Goal: Task Accomplishment & Management: Manage account settings

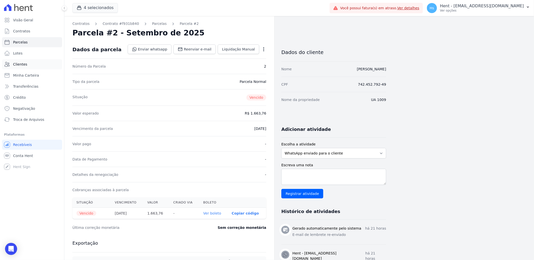
click at [23, 62] on span "Clientes" at bounding box center [20, 64] width 14 height 5
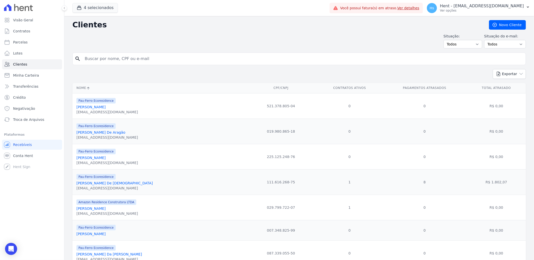
click at [139, 64] on div "search" at bounding box center [298, 59] width 453 height 13
click at [135, 60] on input "search" at bounding box center [303, 59] width 442 height 10
type input "e"
type input "Eliene"
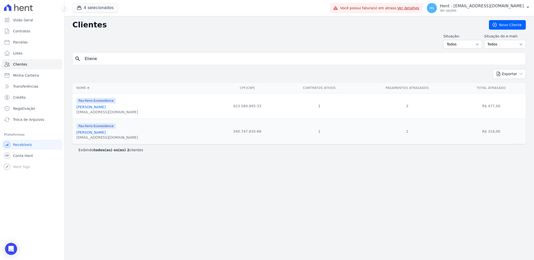
click at [95, 107] on link "[PERSON_NAME]" at bounding box center [90, 107] width 29 height 4
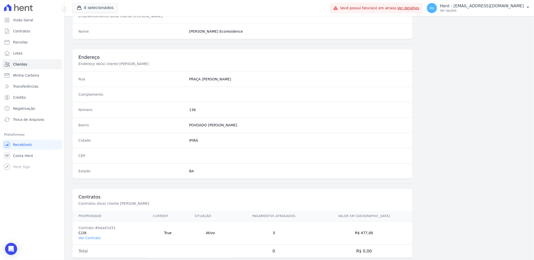
scroll to position [211, 0]
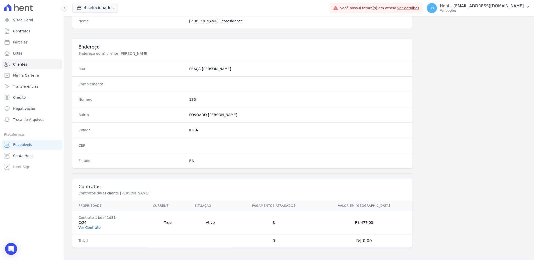
click at [86, 228] on link "Ver Contrato" at bounding box center [89, 228] width 22 height 4
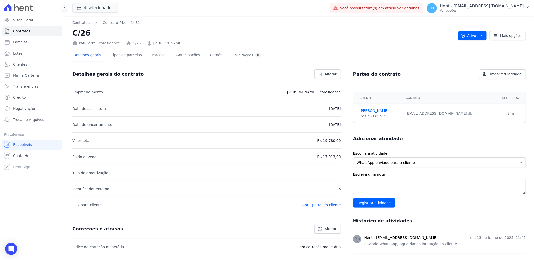
click at [151, 54] on link "Parcelas" at bounding box center [159, 55] width 17 height 13
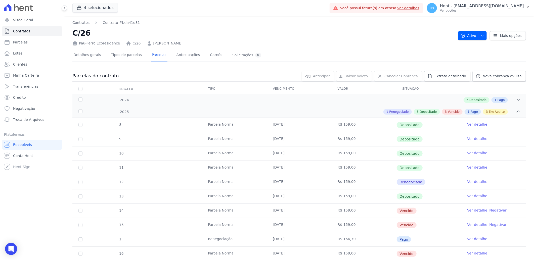
click at [476, 210] on link "Ver detalhe" at bounding box center [477, 210] width 20 height 5
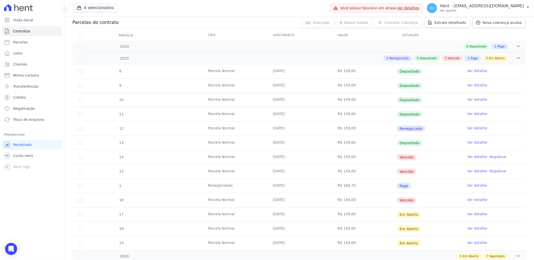
scroll to position [56, 0]
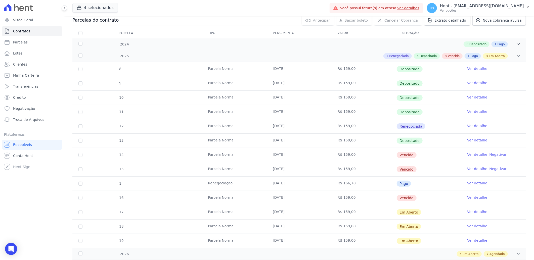
click at [79, 157] on td "14" at bounding box center [80, 155] width 16 height 14
click at [79, 157] on input "checkbox" at bounding box center [80, 155] width 4 height 4
checkbox input "true"
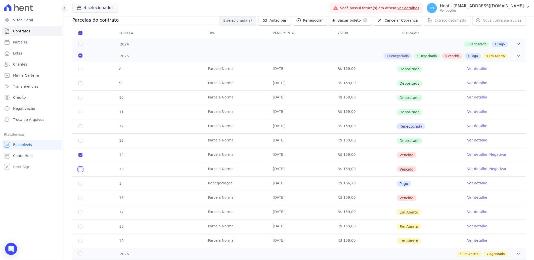
click at [82, 169] on input "checkbox" at bounding box center [80, 169] width 4 height 4
checkbox input "true"
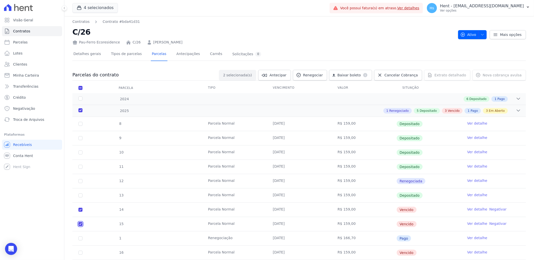
scroll to position [0, 0]
click at [301, 74] on icon at bounding box center [298, 76] width 5 height 5
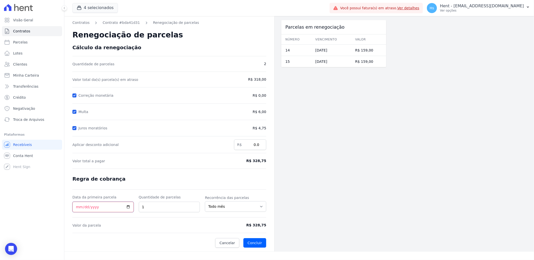
click at [126, 206] on input "Data da primeira parcela" at bounding box center [102, 207] width 61 height 11
type input "[DATE]"
click at [248, 246] on button "Concluir" at bounding box center [254, 243] width 23 height 10
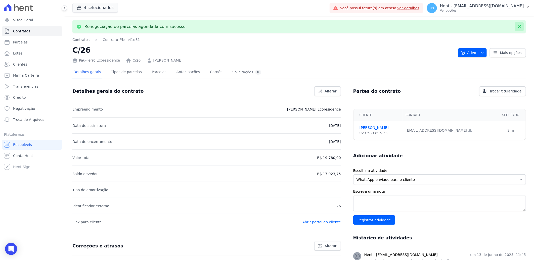
click at [517, 29] on icon at bounding box center [519, 26] width 5 height 5
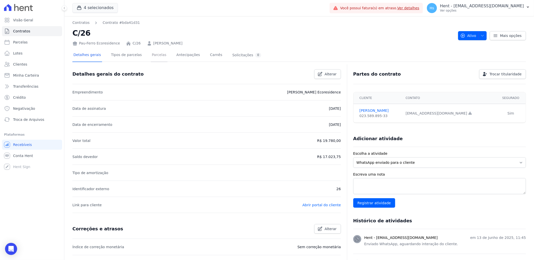
click at [155, 54] on link "Parcelas" at bounding box center [159, 55] width 17 height 13
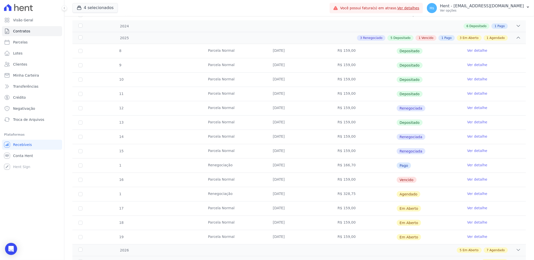
scroll to position [84, 0]
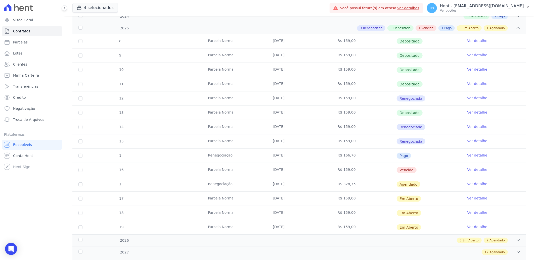
click at [477, 127] on link "Ver detalhe" at bounding box center [477, 126] width 20 height 5
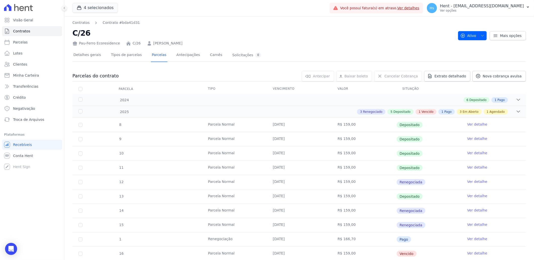
scroll to position [28, 0]
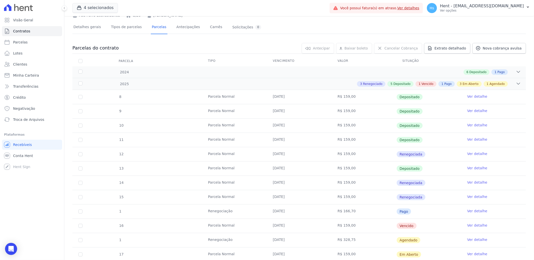
click at [82, 183] on td "14" at bounding box center [80, 183] width 16 height 14
click at [81, 179] on td "14" at bounding box center [80, 183] width 16 height 14
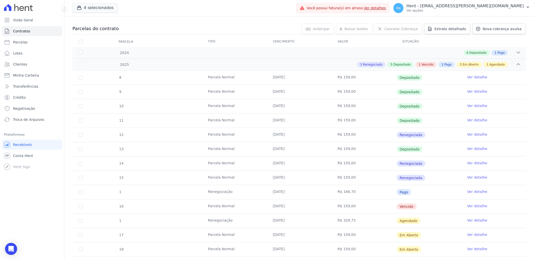
scroll to position [56, 0]
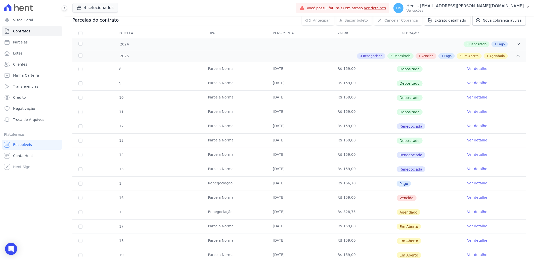
click at [474, 155] on link "Ver detalhe" at bounding box center [477, 154] width 20 height 5
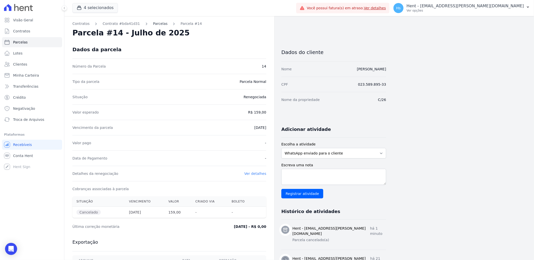
click at [153, 24] on link "Parcelas" at bounding box center [160, 23] width 15 height 5
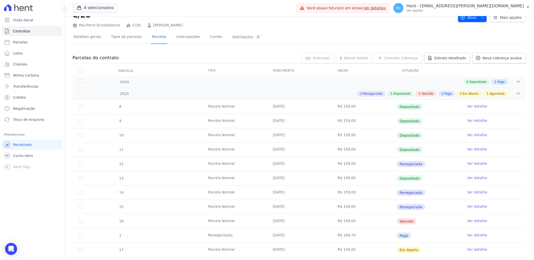
scroll to position [28, 0]
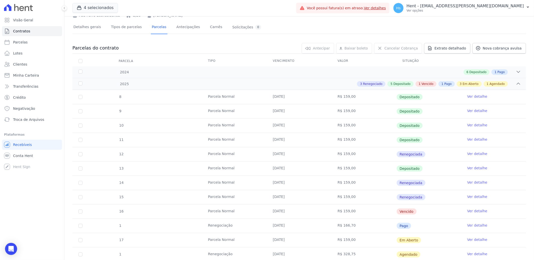
click at [84, 196] on td "15" at bounding box center [80, 197] width 16 height 14
click at [78, 199] on td "15" at bounding box center [80, 197] width 16 height 14
click at [86, 197] on td "15" at bounding box center [80, 197] width 16 height 14
click at [478, 155] on link "Ver detalhe" at bounding box center [477, 153] width 20 height 5
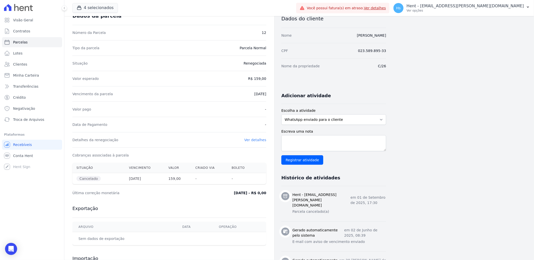
scroll to position [84, 0]
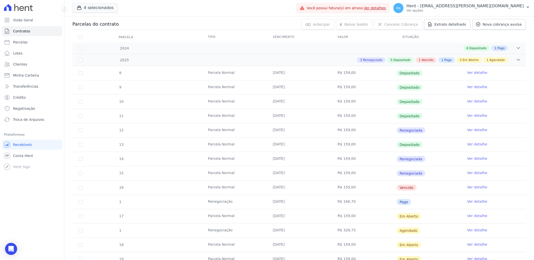
scroll to position [56, 0]
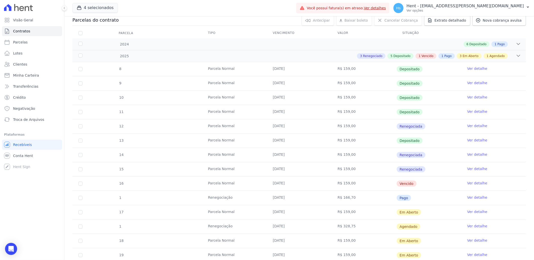
click at [470, 169] on link "Ver detalhe" at bounding box center [477, 168] width 20 height 5
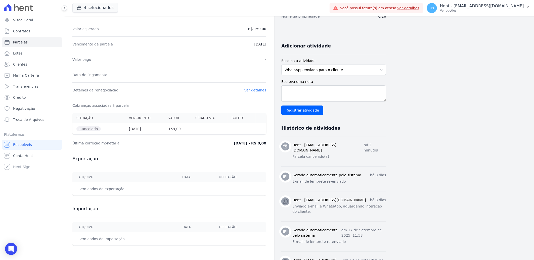
scroll to position [84, 0]
click at [306, 154] on p "Parcela cancelado(a)" at bounding box center [339, 156] width 94 height 5
click at [304, 148] on div "Hent - [EMAIL_ADDRESS][DOMAIN_NAME] há 2 minutos Parcela cancelado(a)" at bounding box center [339, 151] width 94 height 18
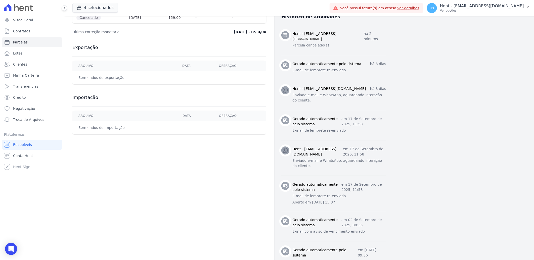
scroll to position [195, 0]
click at [128, 114] on th "Arquivo" at bounding box center [124, 115] width 104 height 10
click at [23, 64] on span "Clientes" at bounding box center [20, 64] width 14 height 5
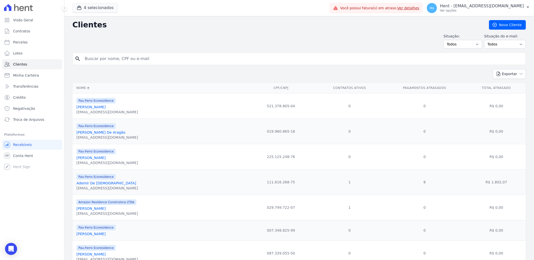
click at [114, 54] on input "search" at bounding box center [303, 59] width 442 height 10
type input "[PERSON_NAME]"
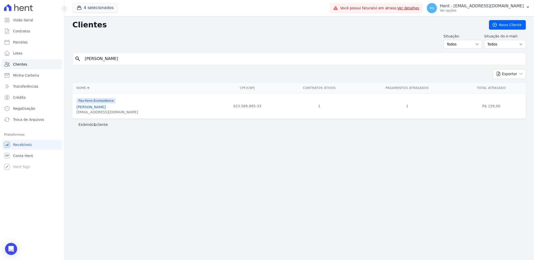
click at [99, 109] on link "[PERSON_NAME]" at bounding box center [90, 107] width 29 height 4
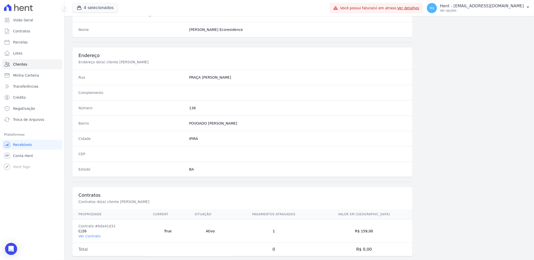
scroll to position [211, 0]
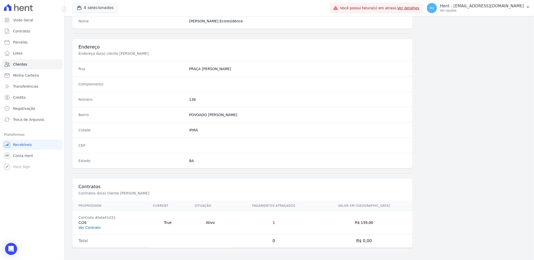
click at [87, 229] on link "Ver Contrato" at bounding box center [89, 228] width 22 height 4
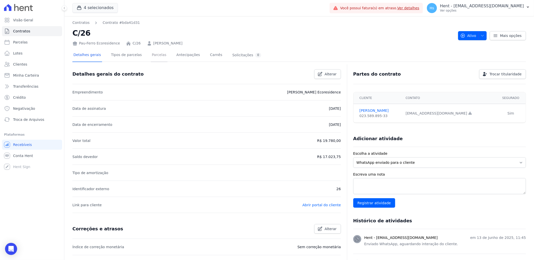
click at [151, 56] on link "Parcelas" at bounding box center [159, 55] width 17 height 13
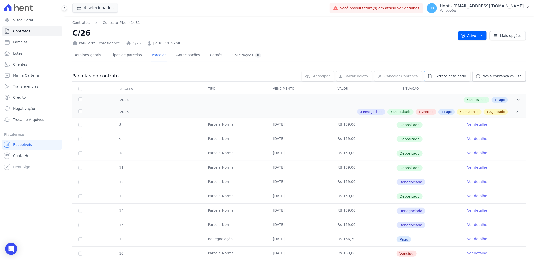
click at [446, 75] on span "Extrato detalhado" at bounding box center [450, 76] width 32 height 5
click at [511, 75] on span "Exportar PDF" at bounding box center [518, 76] width 26 height 5
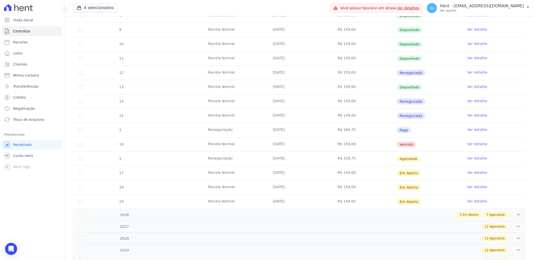
scroll to position [112, 0]
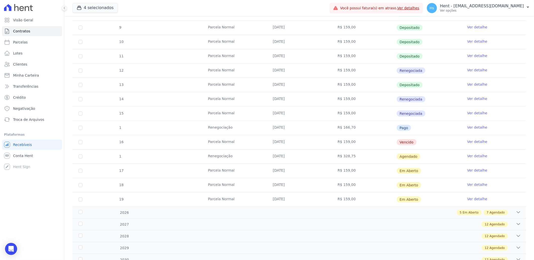
click at [473, 155] on link "Ver detalhe" at bounding box center [477, 156] width 20 height 5
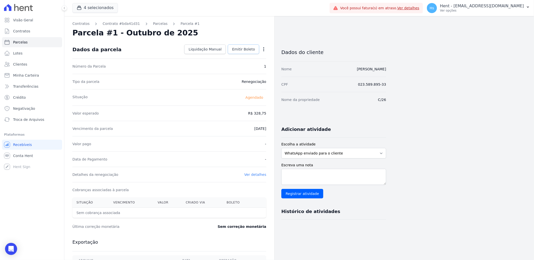
click at [248, 51] on span "Emitir Boleto" at bounding box center [243, 49] width 23 height 5
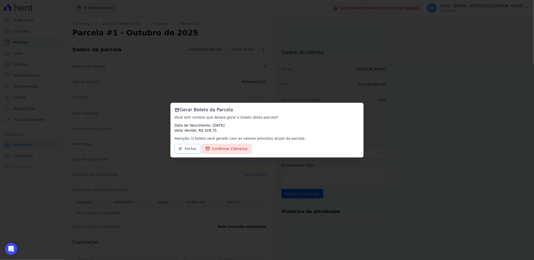
click at [192, 151] on span "Fechar" at bounding box center [191, 148] width 12 height 5
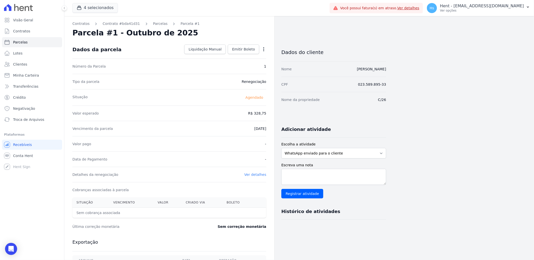
click at [152, 26] on div "Contratos Contrato #bda41d31 [GEOGRAPHIC_DATA] Parcela #1 [GEOGRAPHIC_DATA] #1 …" at bounding box center [169, 177] width 210 height 323
click at [153, 24] on link "Parcelas" at bounding box center [160, 23] width 15 height 5
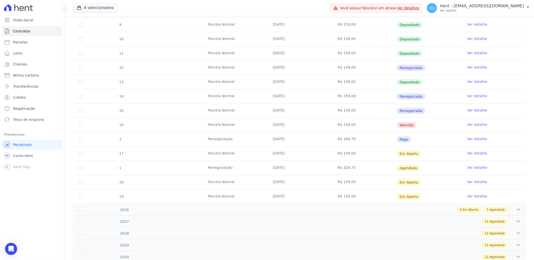
scroll to position [140, 0]
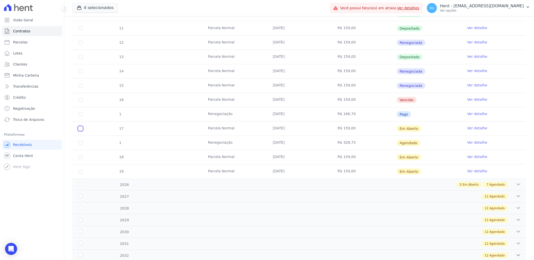
click at [82, 129] on input "checkbox" at bounding box center [80, 129] width 4 height 4
checkbox input "true"
click at [80, 143] on input "checkbox" at bounding box center [80, 143] width 4 height 4
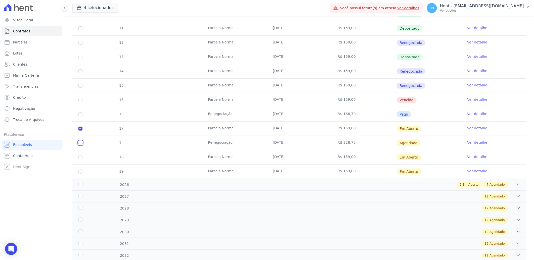
checkbox input "true"
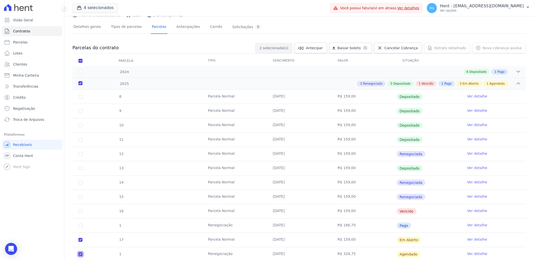
scroll to position [28, 0]
click at [79, 244] on td "17" at bounding box center [80, 240] width 16 height 14
click at [79, 241] on input "checkbox" at bounding box center [80, 240] width 4 height 4
checkbox input "false"
checkbox input "true"
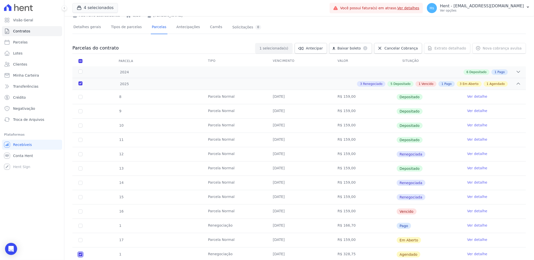
click at [78, 254] on input "checkbox" at bounding box center [80, 255] width 4 height 4
checkbox input "false"
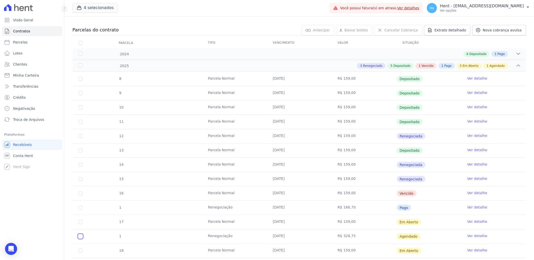
scroll to position [56, 0]
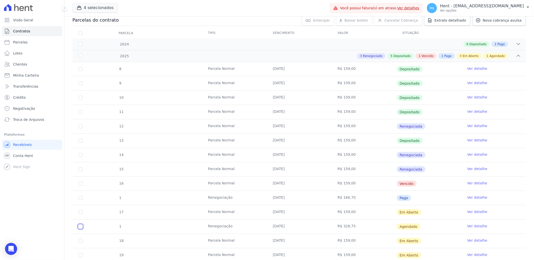
click at [79, 226] on input "checkbox" at bounding box center [80, 227] width 4 height 4
checkbox input "true"
click at [77, 227] on td "1" at bounding box center [80, 227] width 16 height 14
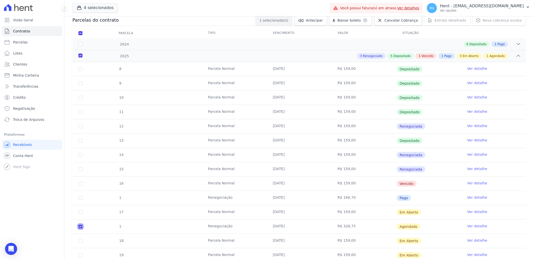
click at [78, 227] on input "checkbox" at bounding box center [80, 227] width 4 height 4
checkbox input "false"
click at [475, 228] on link "Ver detalhe" at bounding box center [477, 226] width 20 height 5
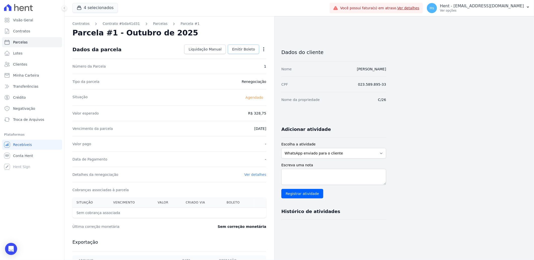
click at [240, 49] on span "Emitir Boleto" at bounding box center [243, 49] width 23 height 5
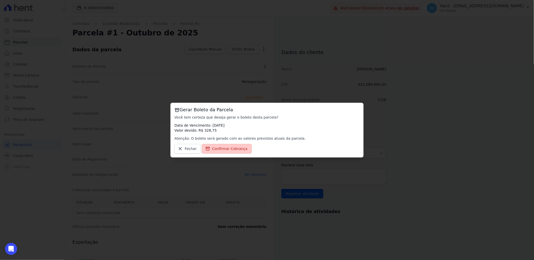
click at [230, 150] on span "Confirmar Cobrança" at bounding box center [229, 148] width 35 height 5
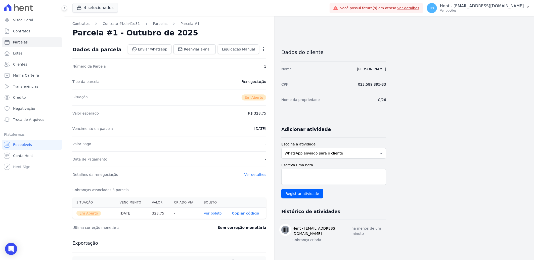
click at [213, 214] on link "Ver boleto" at bounding box center [213, 213] width 18 height 4
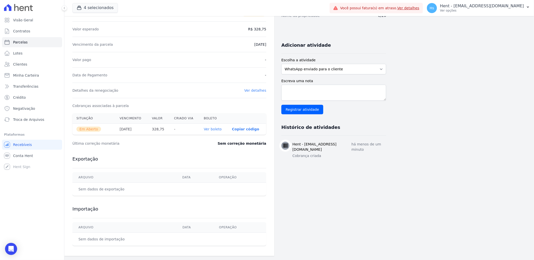
scroll to position [57, 0]
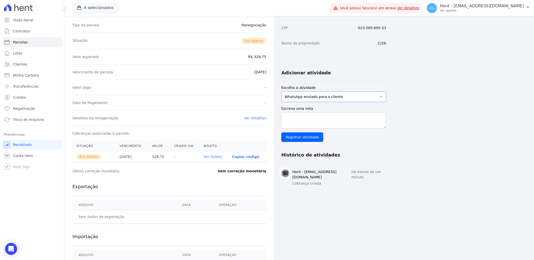
click at [313, 100] on select "WhatsApp enviado para o cliente Adicionar um comentário Ligação feita para o cl…" at bounding box center [333, 97] width 105 height 11
select select "charge"
click at [281, 92] on select "WhatsApp enviado para o cliente Adicionar um comentário Ligação feita para o cl…" at bounding box center [333, 97] width 105 height 11
click at [305, 114] on textarea "Escreva uma nota" at bounding box center [333, 120] width 105 height 16
paste textarea "Envio de boleto atualizado para pagamento em [DATE], referente as parcelas venc…"
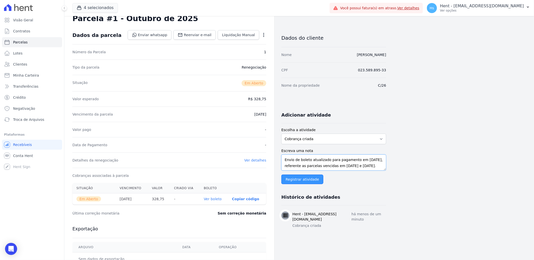
scroll to position [1, 0]
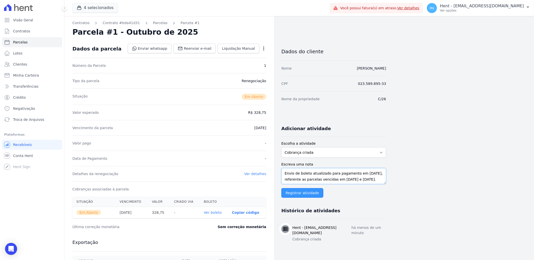
type textarea "Envio de boleto atualizado para pagamento em [DATE], referente as parcelas venc…"
click at [296, 192] on input "Registrar atividade" at bounding box center [302, 193] width 42 height 10
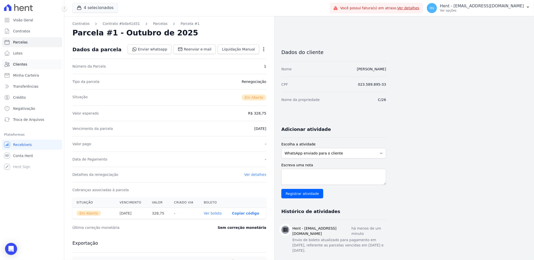
click at [23, 65] on span "Clientes" at bounding box center [20, 64] width 14 height 5
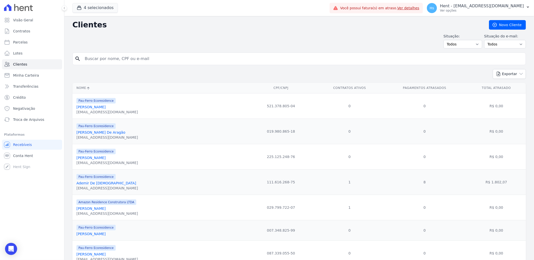
click at [125, 59] on input "search" at bounding box center [303, 59] width 442 height 10
paste input "[PERSON_NAME]"
type input "[PERSON_NAME]"
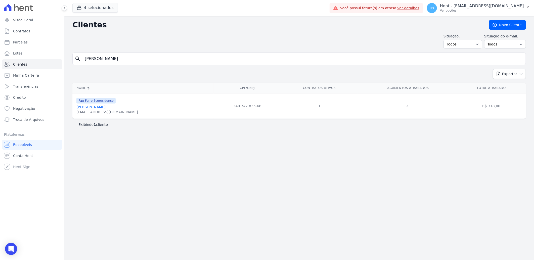
click at [100, 108] on link "[PERSON_NAME]" at bounding box center [90, 107] width 29 height 4
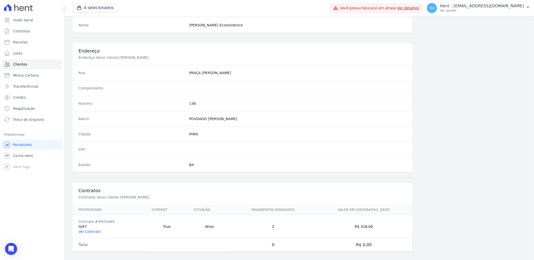
scroll to position [211, 0]
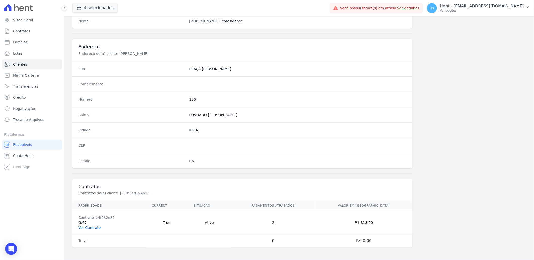
click at [92, 228] on link "Ver Contrato" at bounding box center [89, 228] width 22 height 4
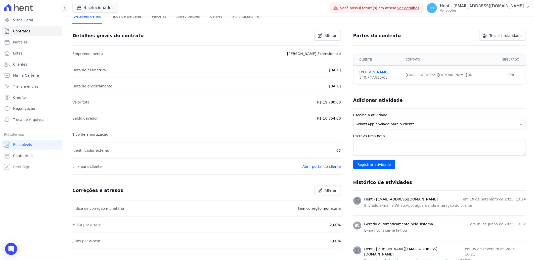
scroll to position [28, 0]
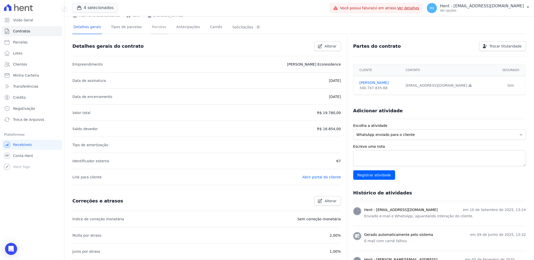
click at [151, 25] on link "Parcelas" at bounding box center [159, 27] width 17 height 13
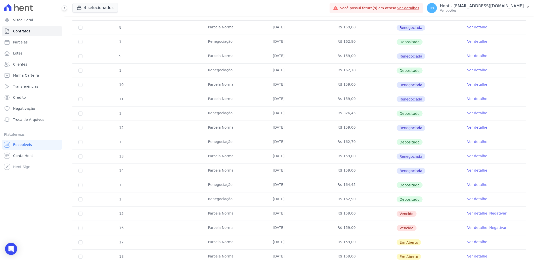
scroll to position [140, 0]
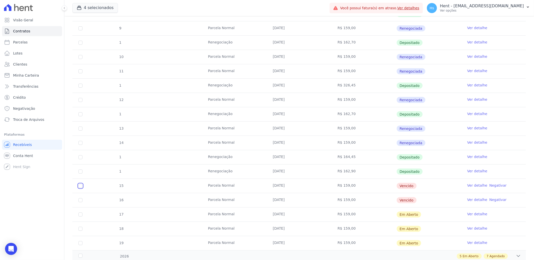
click at [80, 187] on input "checkbox" at bounding box center [80, 186] width 4 height 4
checkbox input "true"
click at [81, 200] on input "checkbox" at bounding box center [80, 200] width 4 height 4
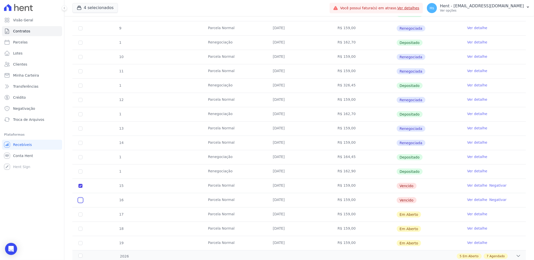
checkbox input "true"
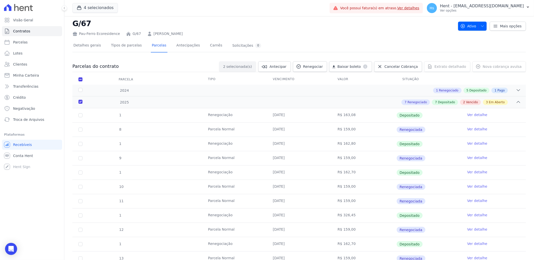
scroll to position [0, 0]
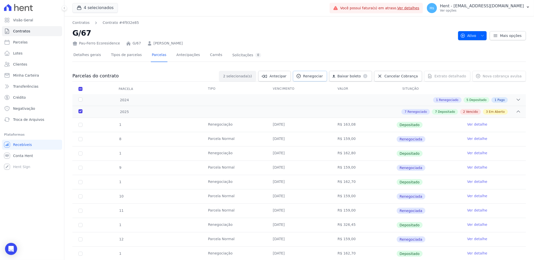
click at [320, 78] on span "Renegociar" at bounding box center [313, 76] width 20 height 5
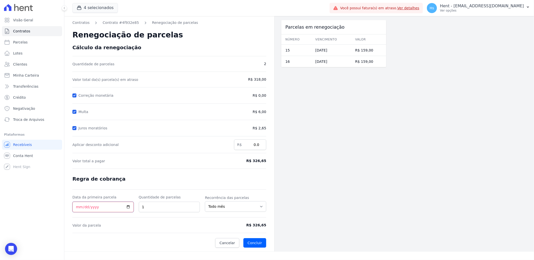
click at [123, 209] on input "Data da primeira parcela" at bounding box center [102, 207] width 61 height 11
click at [129, 208] on input "Data da primeira parcela" at bounding box center [102, 207] width 61 height 11
type input "[DATE]"
click at [259, 241] on button "Concluir" at bounding box center [254, 243] width 23 height 10
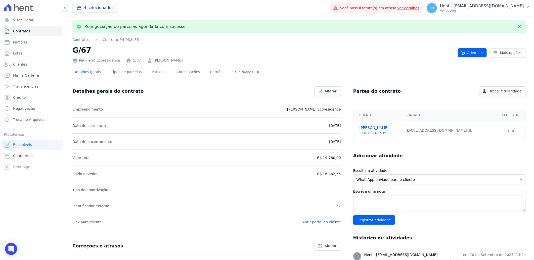
click at [152, 71] on link "Parcelas" at bounding box center [159, 72] width 17 height 13
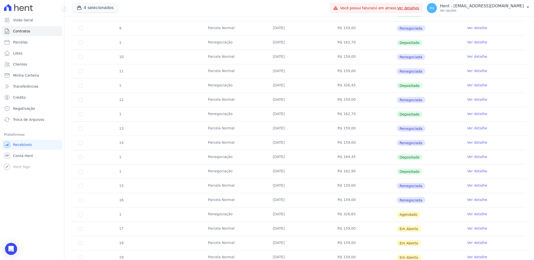
scroll to position [167, 0]
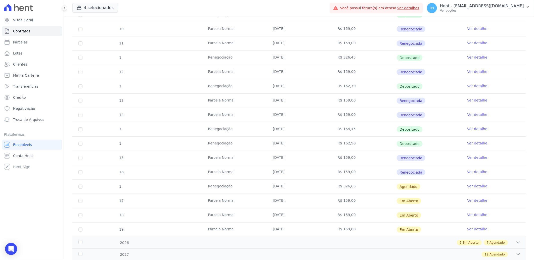
click at [472, 188] on link "Ver detalhe" at bounding box center [477, 186] width 20 height 5
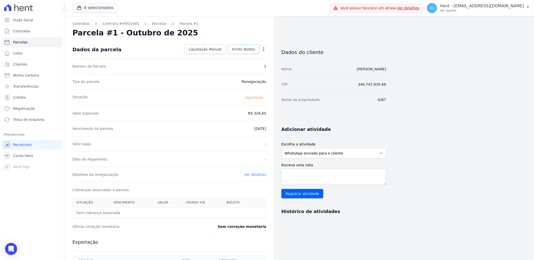
click at [243, 49] on span "Emitir Boleto" at bounding box center [243, 49] width 23 height 5
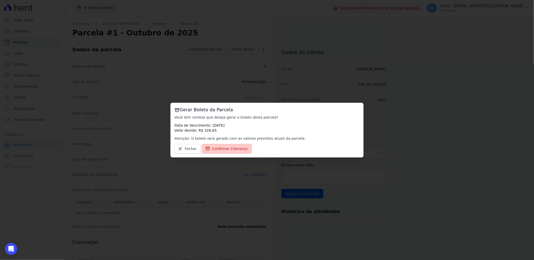
click at [217, 150] on span "Confirmar Cobrança" at bounding box center [229, 148] width 35 height 5
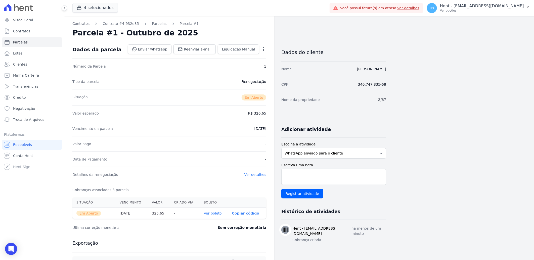
click at [213, 216] on th "Ver boleto" at bounding box center [214, 213] width 28 height 11
click at [213, 214] on link "Ver boleto" at bounding box center [213, 213] width 18 height 4
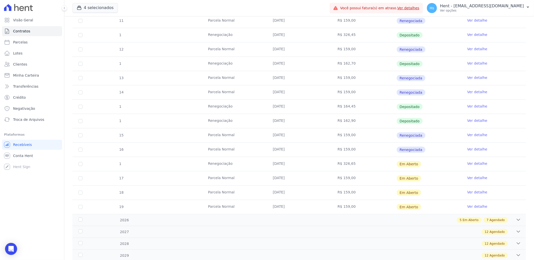
scroll to position [195, 0]
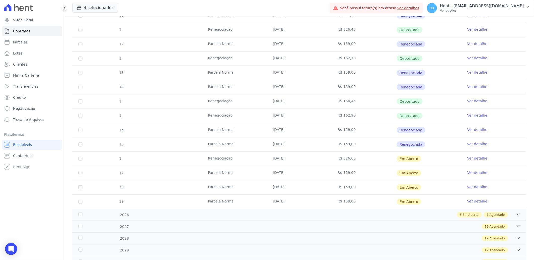
click at [479, 159] on link "Ver detalhe" at bounding box center [477, 158] width 20 height 5
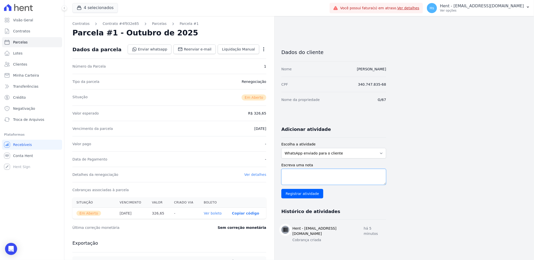
click at [310, 175] on textarea "Escreva uma nota" at bounding box center [333, 177] width 105 height 16
paste textarea "boleto referente as parcelas vencidas em [DATE] e [DATE]."
click at [285, 175] on textarea "boleto referente as parcelas vencidas em [DATE] e [DATE]." at bounding box center [333, 177] width 105 height 16
click at [309, 174] on textarea "Envio de boleto referente as parcelas vencidas em [DATE] e [DATE]." at bounding box center [333, 177] width 105 height 16
type textarea "Envio de boleto com vencimento em [DATE],referente as parcelas vencidas em [DAT…"
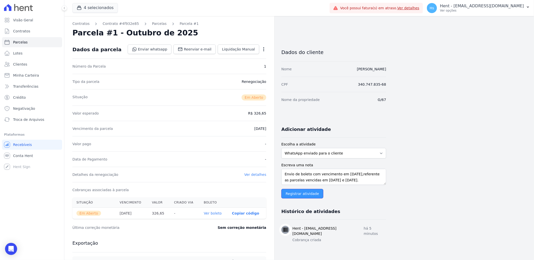
click at [315, 195] on input "Registrar atividade" at bounding box center [302, 194] width 42 height 10
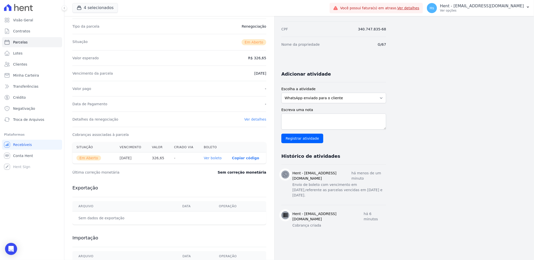
scroll to position [56, 0]
drag, startPoint x: 289, startPoint y: 185, endPoint x: 376, endPoint y: 191, distance: 87.0
click at [376, 191] on div "Hent - [EMAIL_ADDRESS][DOMAIN_NAME] há menos de um minuto Envio de boleto com v…" at bounding box center [333, 184] width 105 height 28
drag, startPoint x: 376, startPoint y: 191, endPoint x: 351, endPoint y: 191, distance: 24.4
copy p "Envio de boleto com vencimento em [DATE],referente as parcelas vencidas em [DAT…"
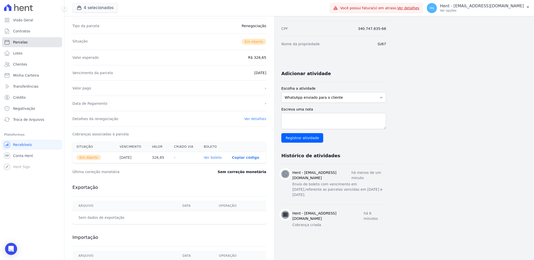
click at [25, 41] on span "Parcelas" at bounding box center [20, 42] width 15 height 5
select select
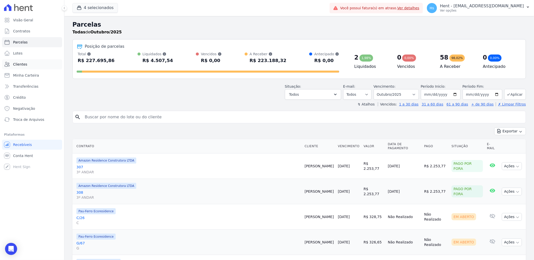
click at [22, 66] on span "Clientes" at bounding box center [20, 64] width 14 height 5
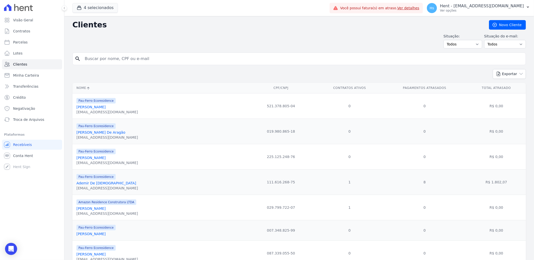
click at [106, 58] on input "search" at bounding box center [303, 59] width 442 height 10
type input "Eliene"
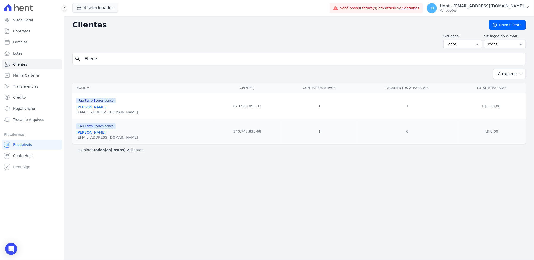
click at [97, 108] on link "[PERSON_NAME]" at bounding box center [90, 107] width 29 height 4
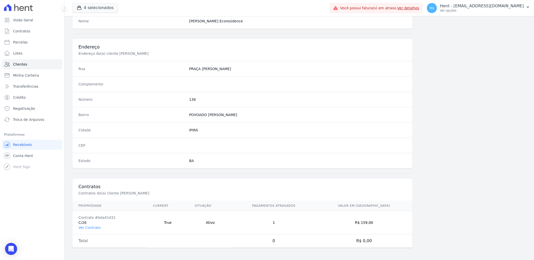
scroll to position [211, 0]
click at [92, 228] on link "Ver Contrato" at bounding box center [89, 228] width 22 height 4
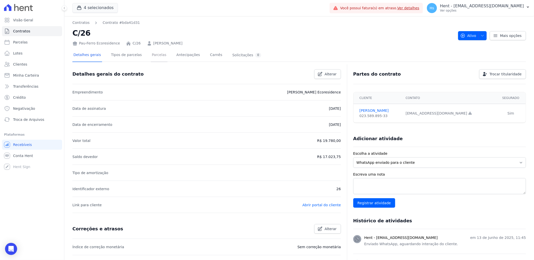
click at [152, 57] on link "Parcelas" at bounding box center [159, 55] width 17 height 13
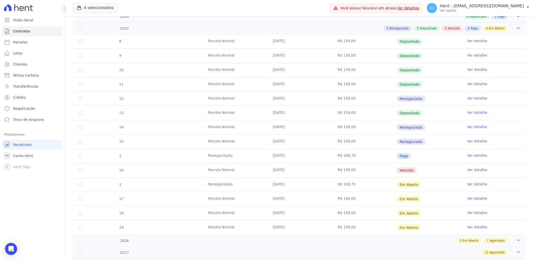
scroll to position [112, 0]
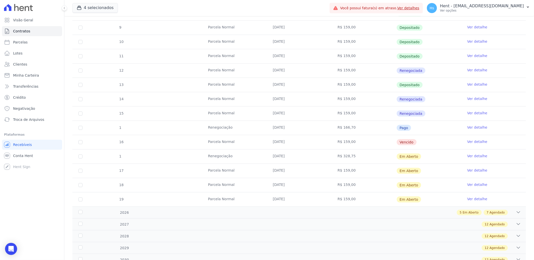
click at [476, 142] on link "Ver detalhe" at bounding box center [477, 141] width 20 height 5
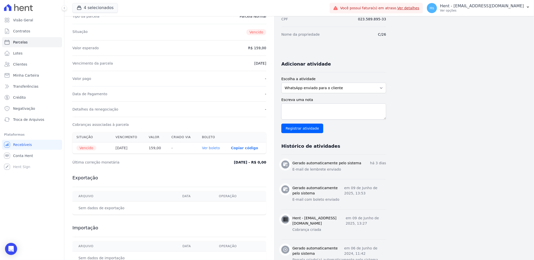
scroll to position [84, 0]
